Goal: Check status: Check status

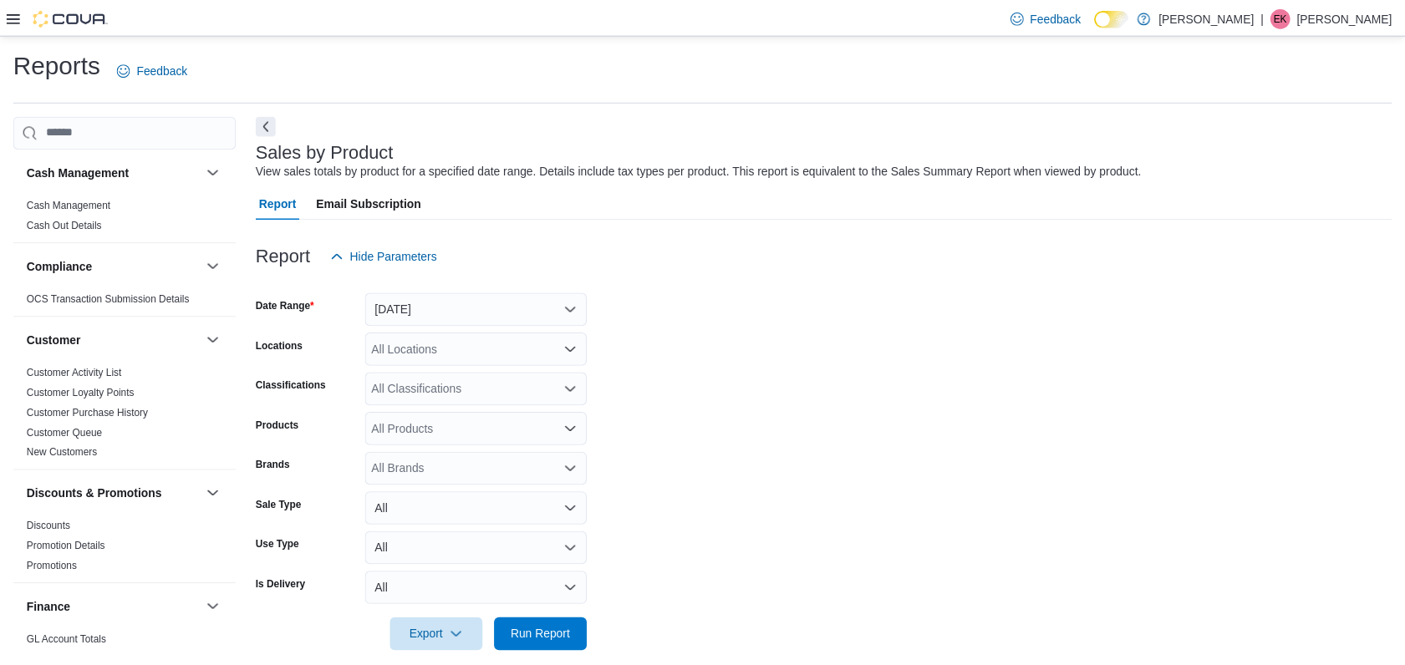
scroll to position [22, 0]
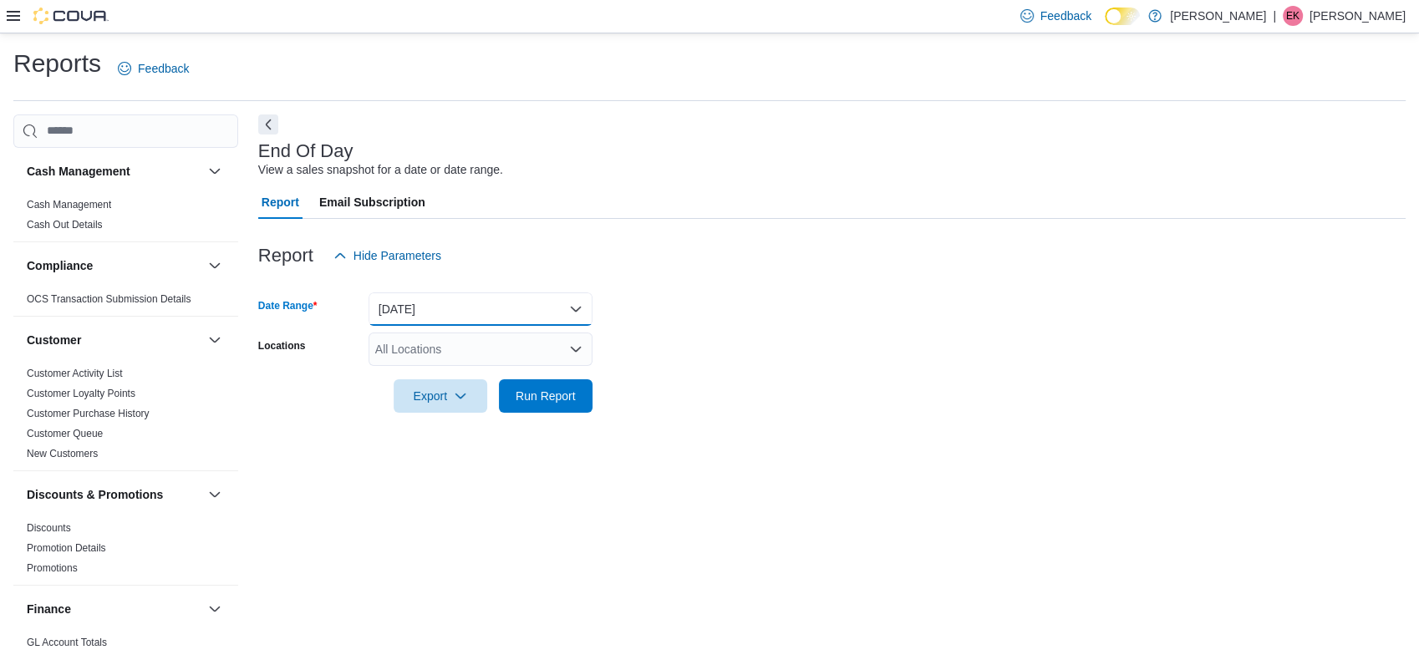
click at [441, 303] on button "[DATE]" at bounding box center [481, 309] width 224 height 33
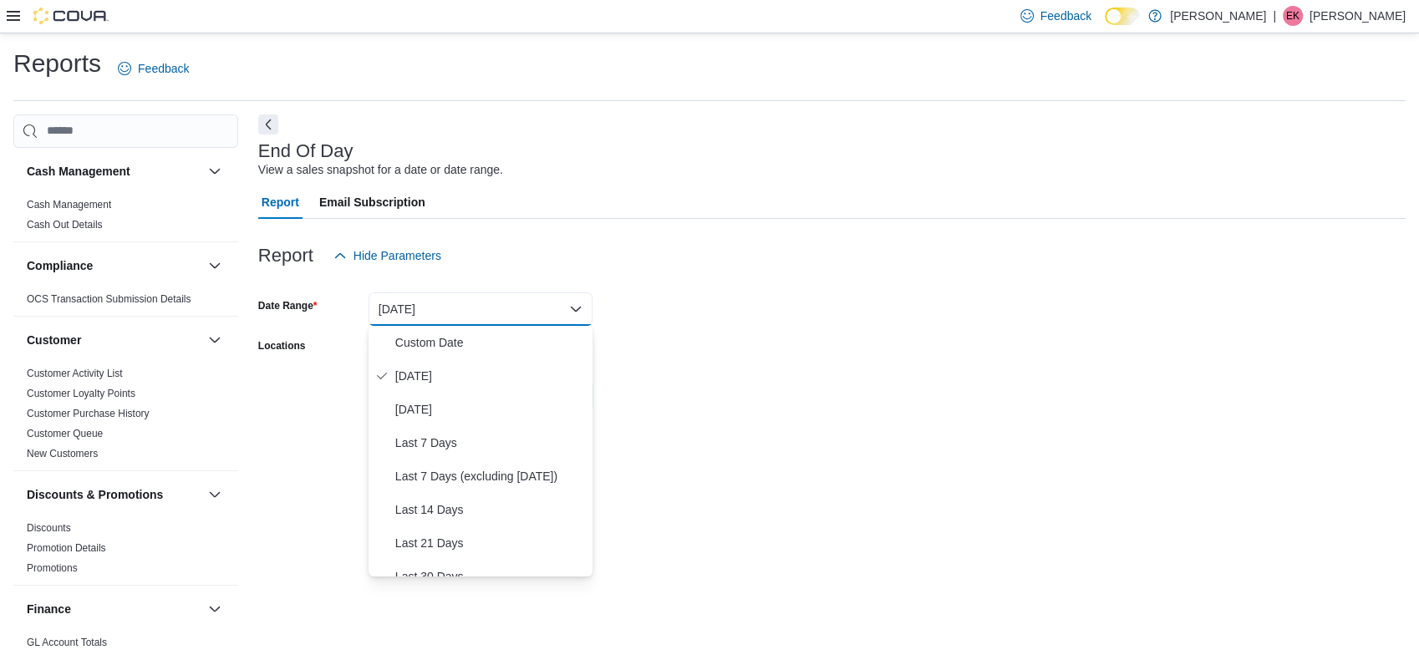
click at [659, 308] on form "Date Range [DATE] Locations All Locations Export Run Report" at bounding box center [832, 342] width 1148 height 140
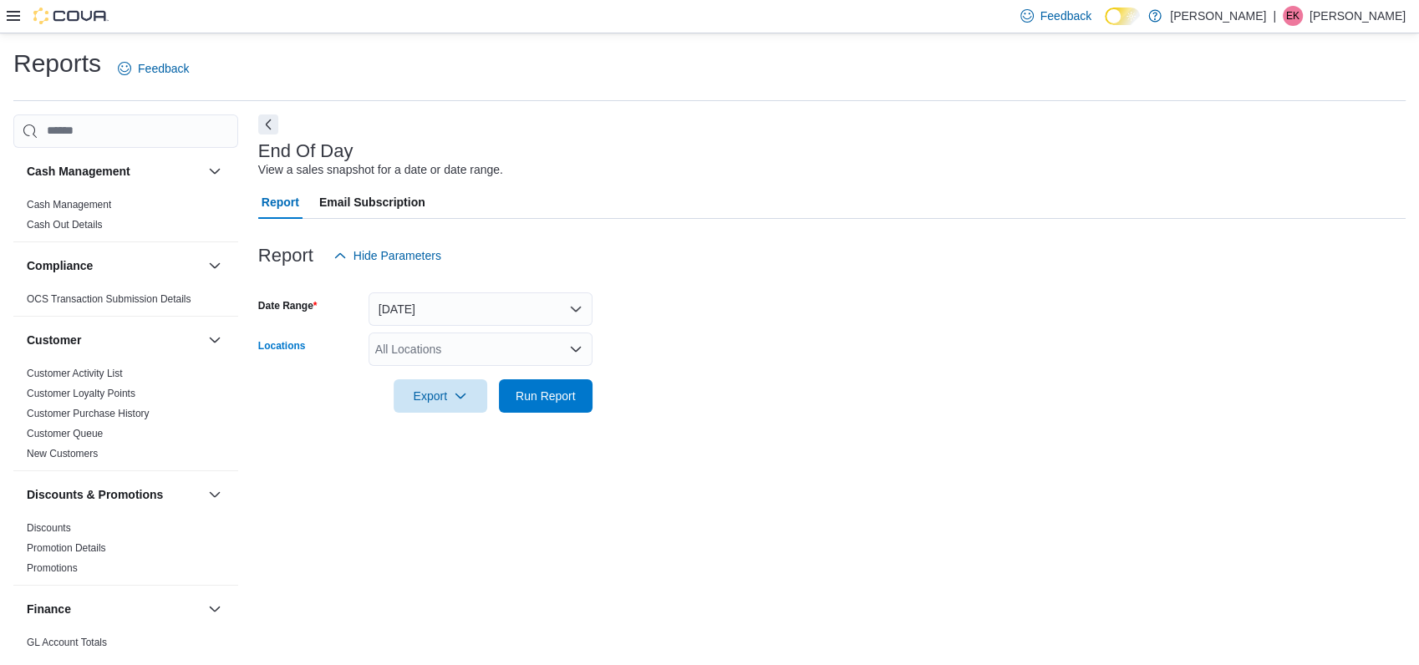
click at [480, 350] on div "All Locations" at bounding box center [481, 349] width 224 height 33
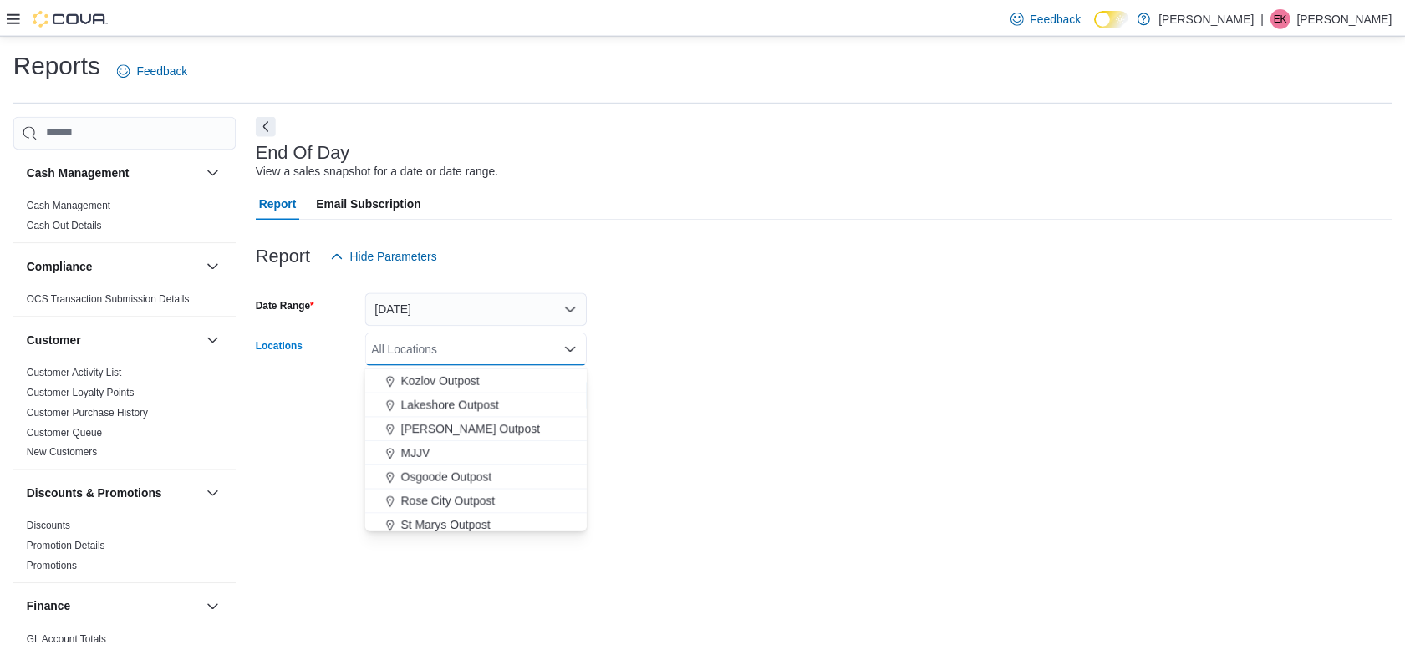
scroll to position [371, 0]
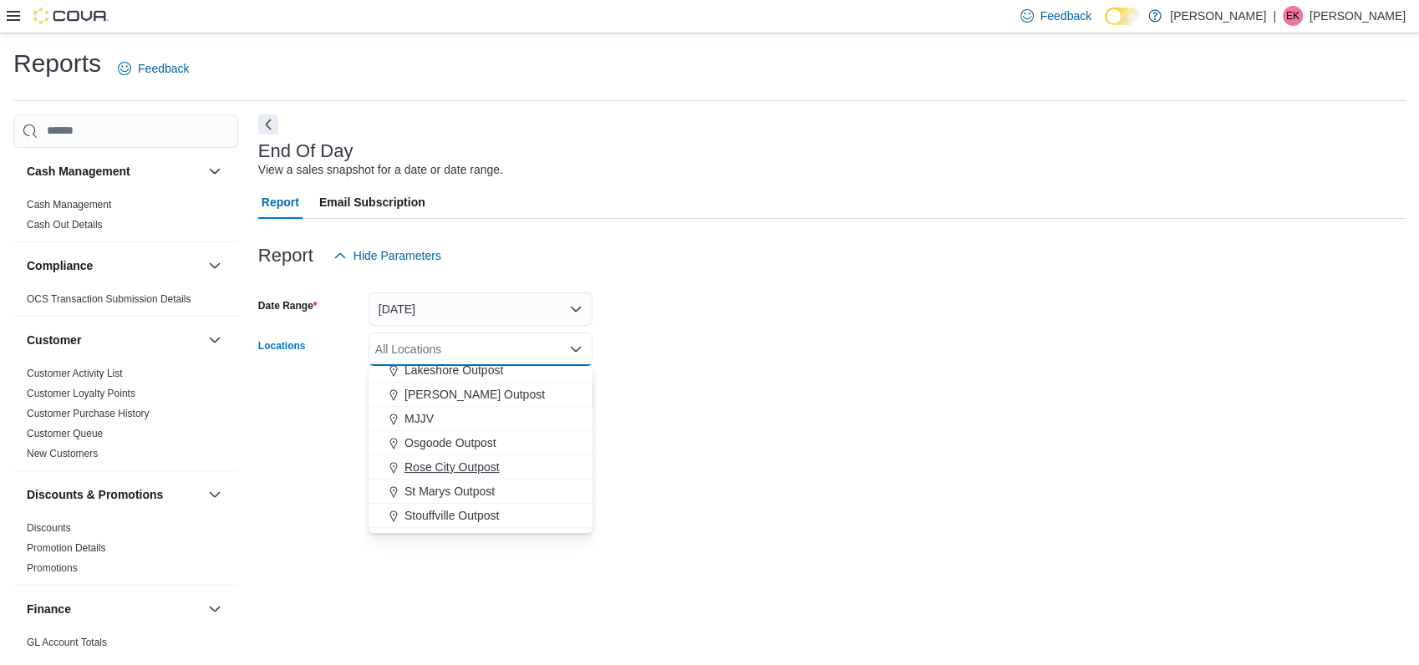
click at [436, 469] on span "Rose City Outpost" at bounding box center [452, 467] width 95 height 17
click at [756, 386] on form "Date Range [DATE] Locations [GEOGRAPHIC_DATA] Outpost Combo box. Selected. [GEO…" at bounding box center [832, 342] width 1148 height 140
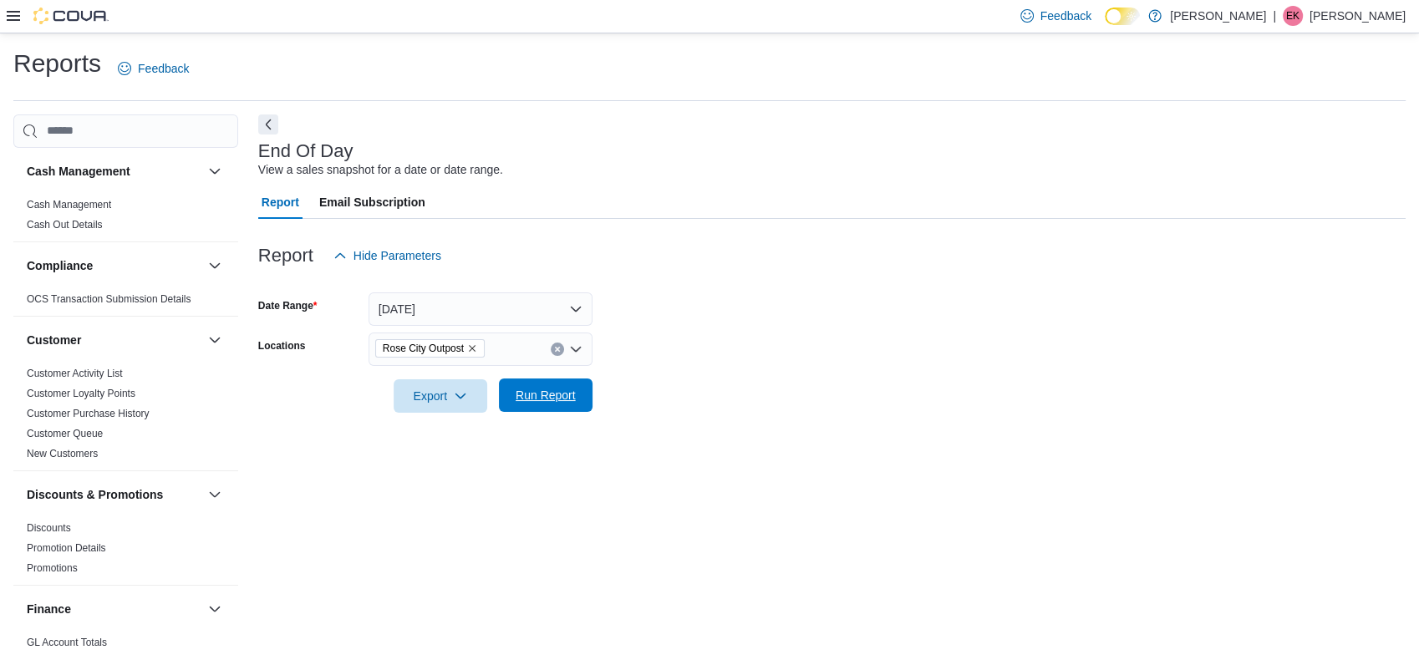
click at [529, 394] on span "Run Report" at bounding box center [546, 395] width 60 height 17
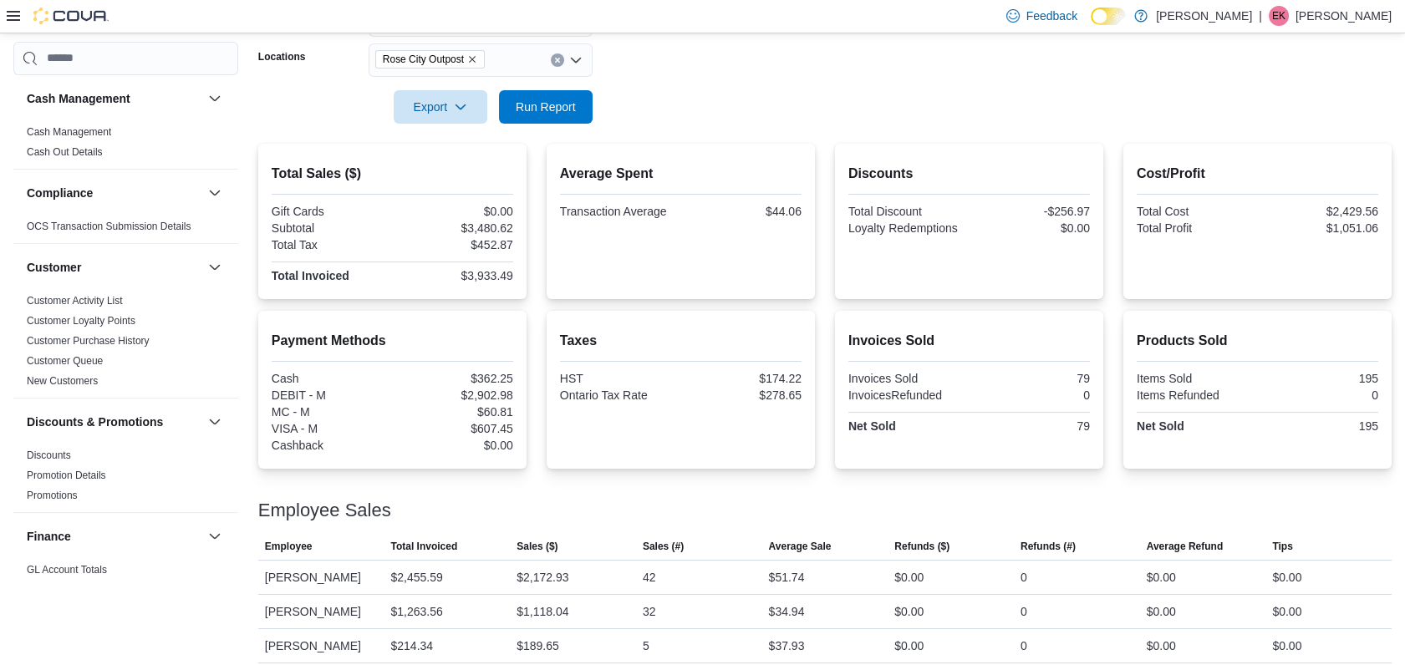
scroll to position [301, 0]
